Goal: Find specific page/section: Find specific page/section

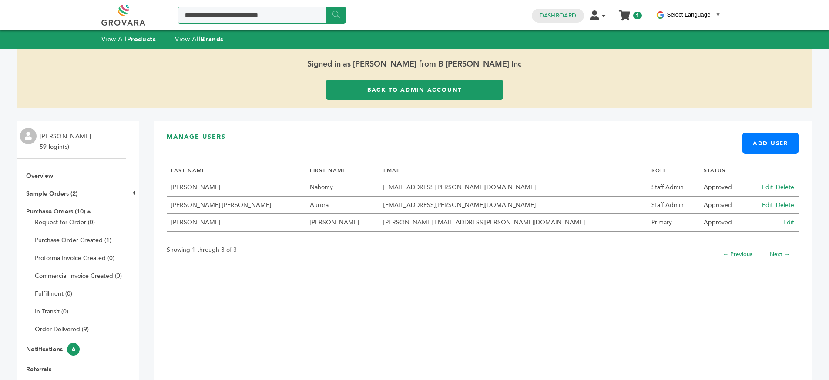
click at [293, 17] on input "Search a product or brand..." at bounding box center [261, 15] width 167 height 17
type input "*"
click at [326, 7] on input "******" at bounding box center [336, 15] width 20 height 17
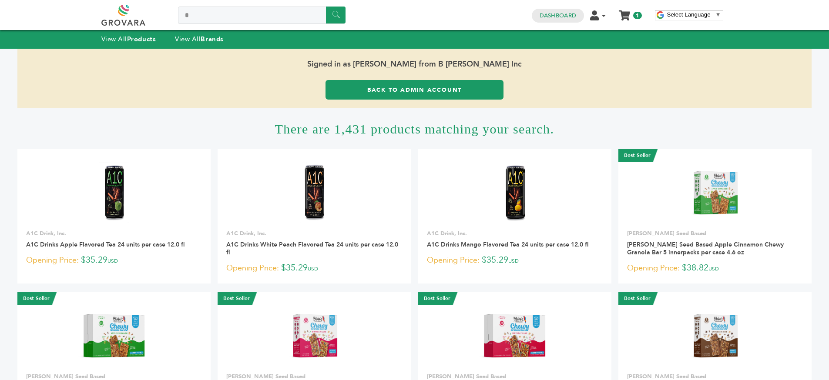
click at [408, 90] on link "Back to Admin Account" at bounding box center [414, 90] width 178 height 20
